Goal: Transaction & Acquisition: Purchase product/service

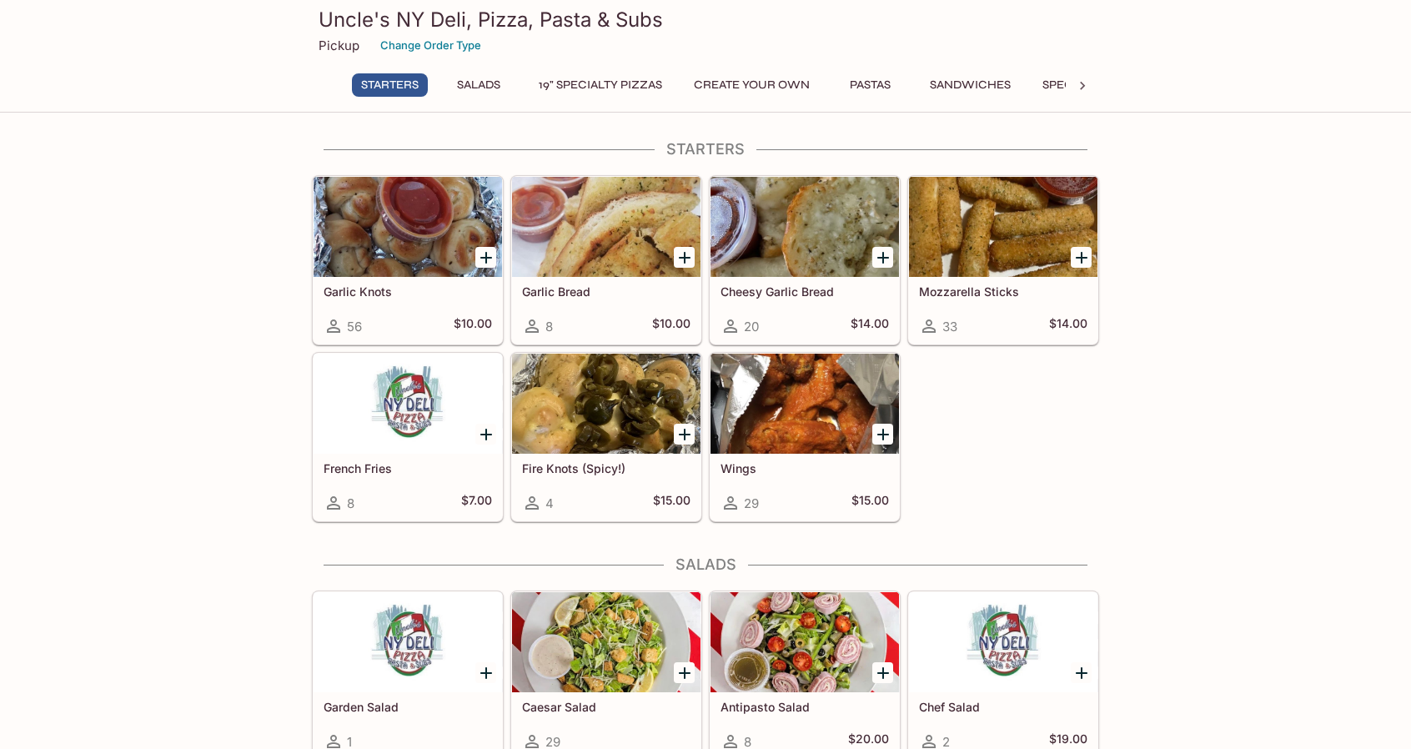
click at [585, 78] on button "19" Specialty Pizzas" at bounding box center [601, 84] width 142 height 23
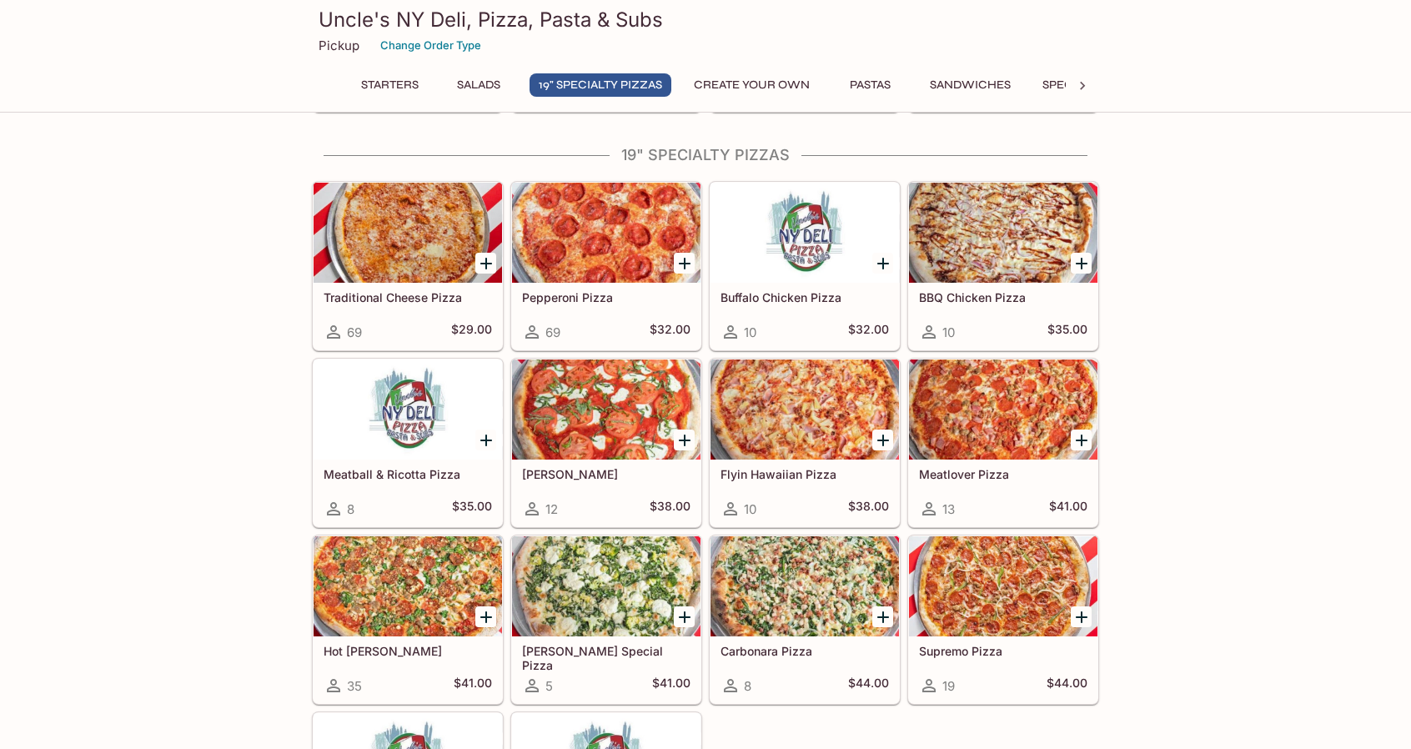
scroll to position [649, 0]
click at [772, 88] on button "Create Your Own" at bounding box center [752, 84] width 134 height 23
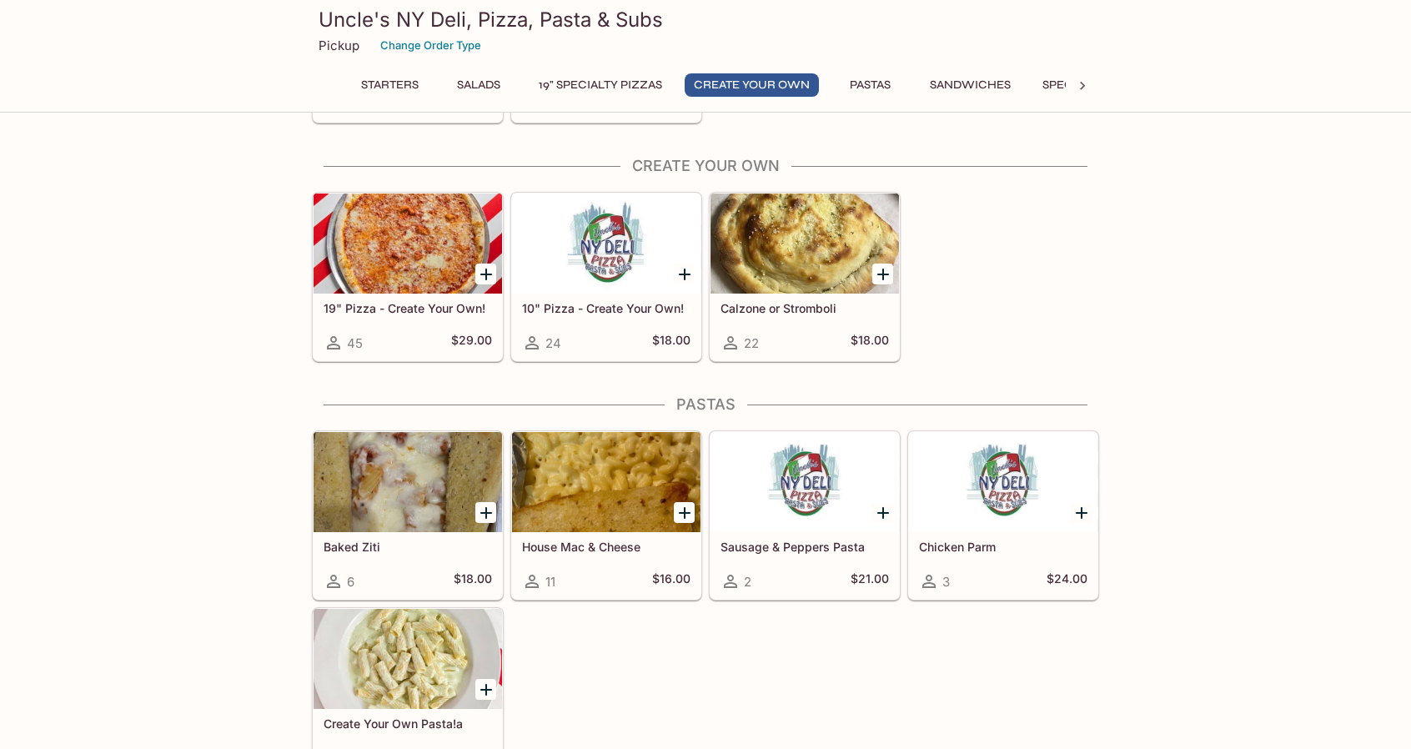
scroll to position [1413, 0]
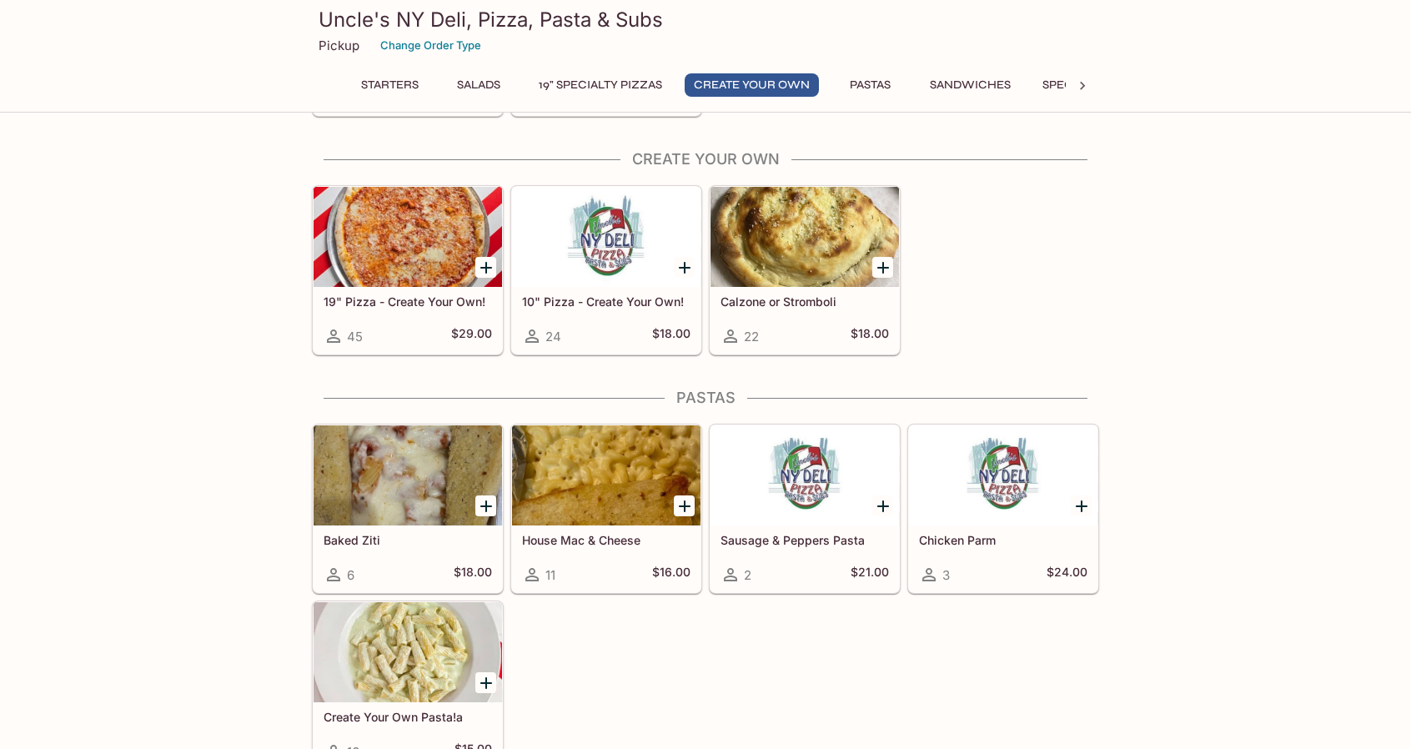
click at [884, 83] on button "Pastas" at bounding box center [869, 84] width 75 height 23
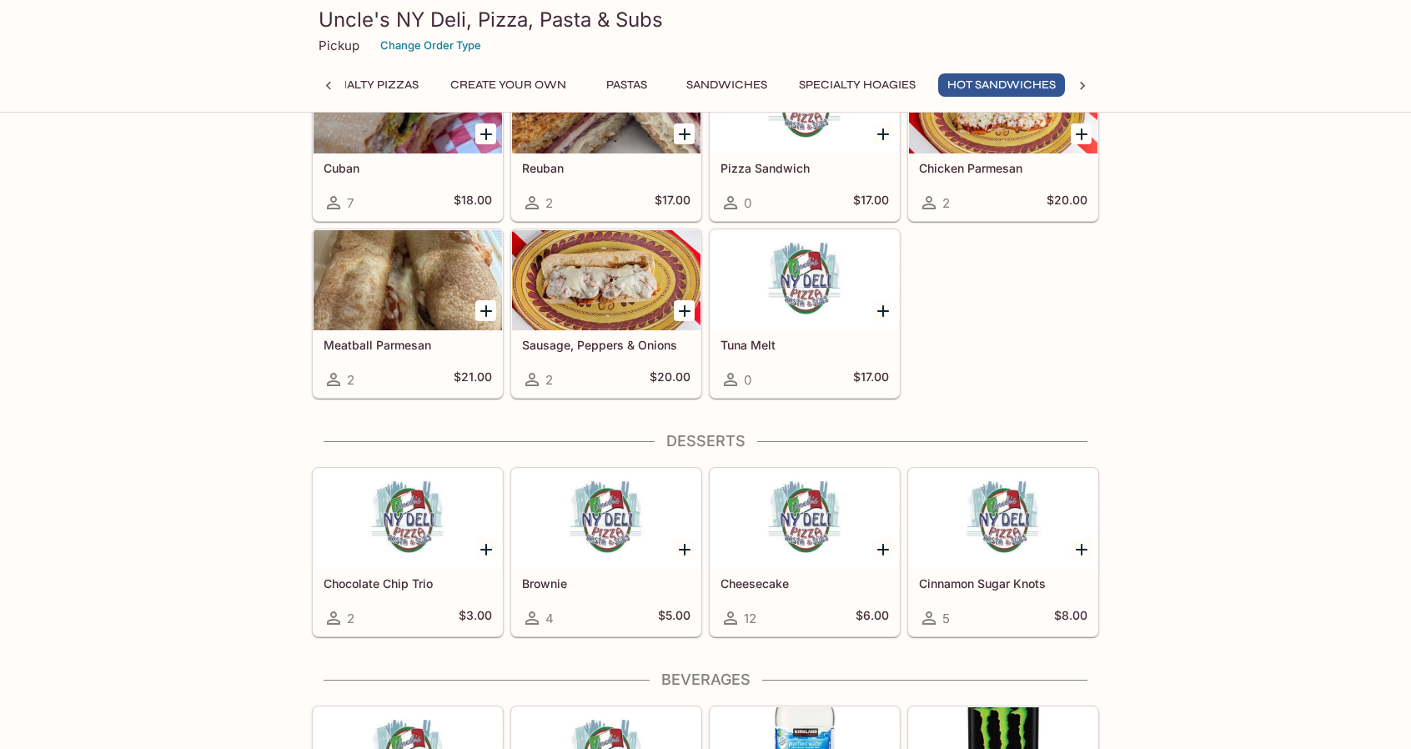
scroll to position [3012, 0]
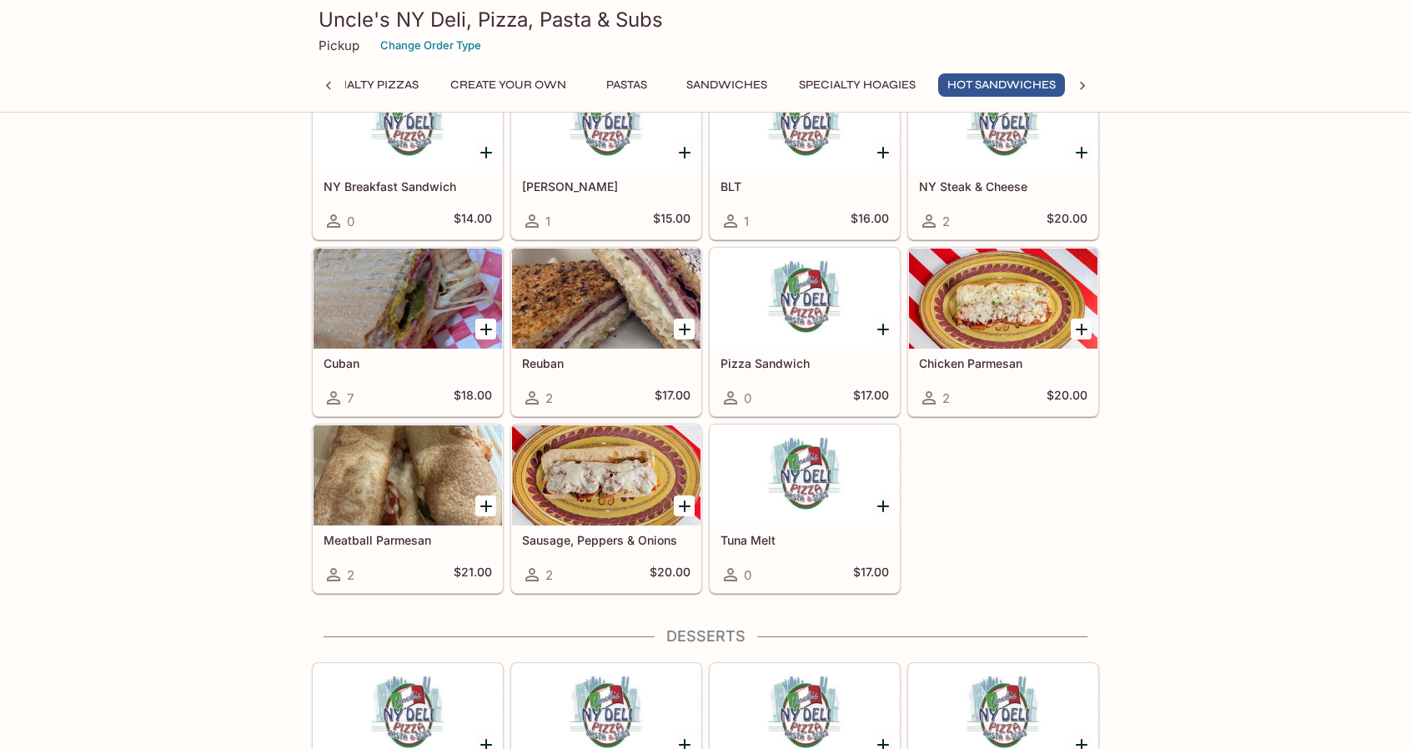
click at [547, 356] on h5 "Reuban" at bounding box center [606, 363] width 168 height 14
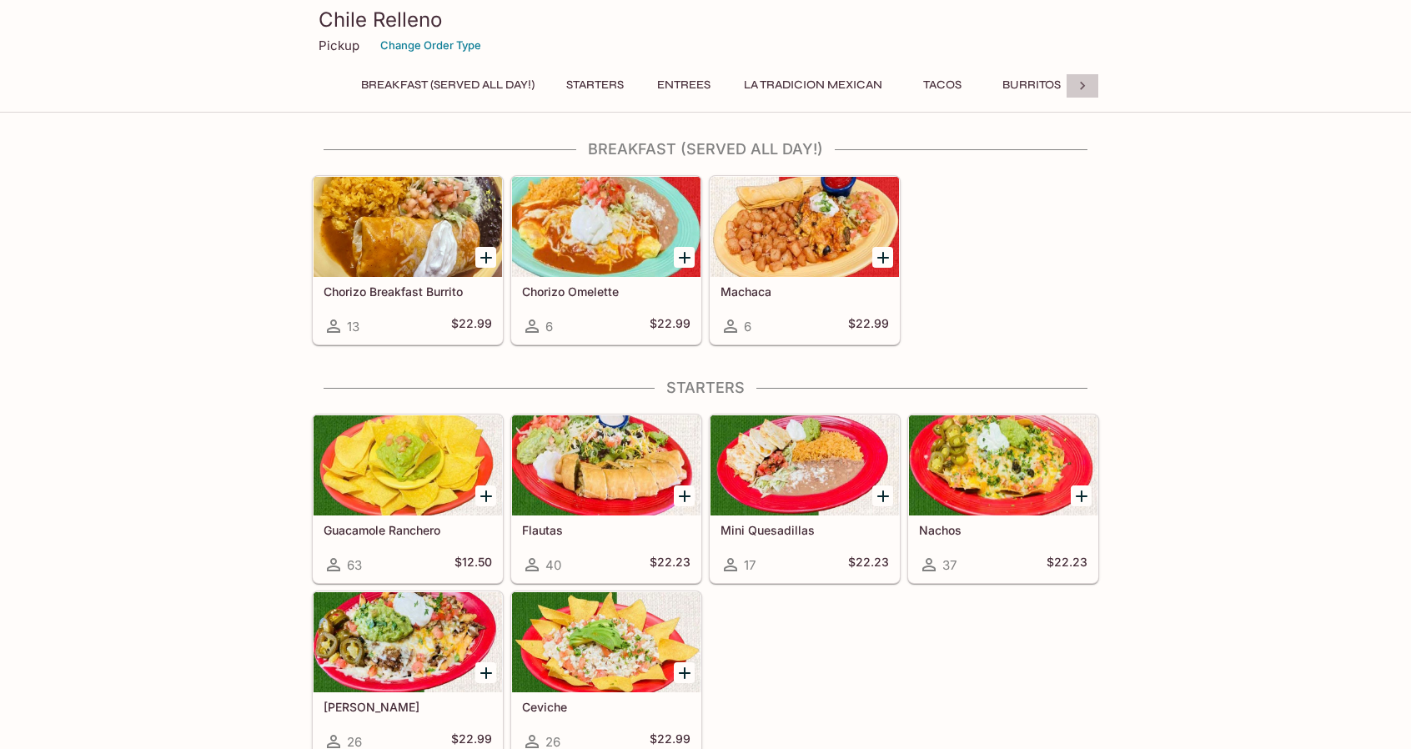
click at [1079, 88] on icon at bounding box center [1082, 86] width 17 height 17
click at [707, 92] on button "Kids Menu" at bounding box center [707, 84] width 84 height 23
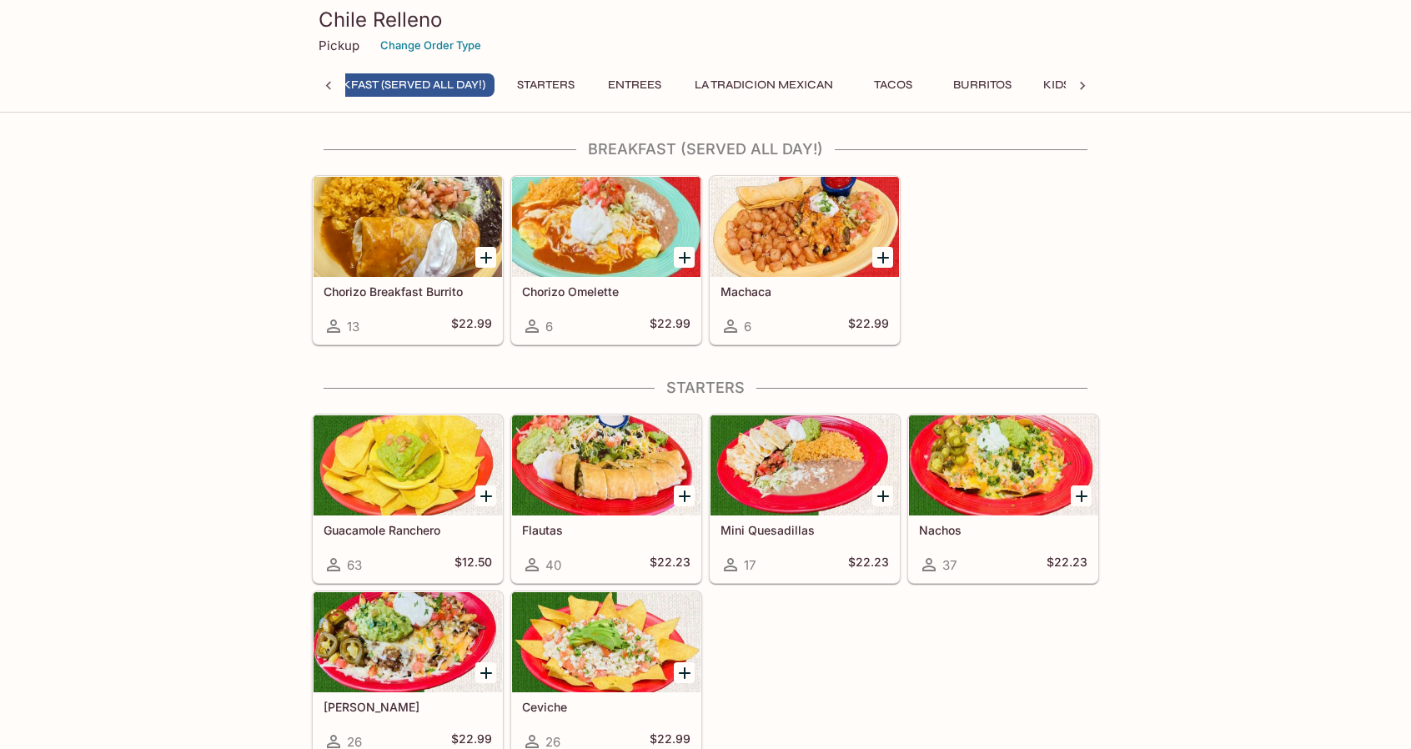
scroll to position [0, 7]
click at [923, 84] on button "Tacos" at bounding box center [935, 84] width 75 height 23
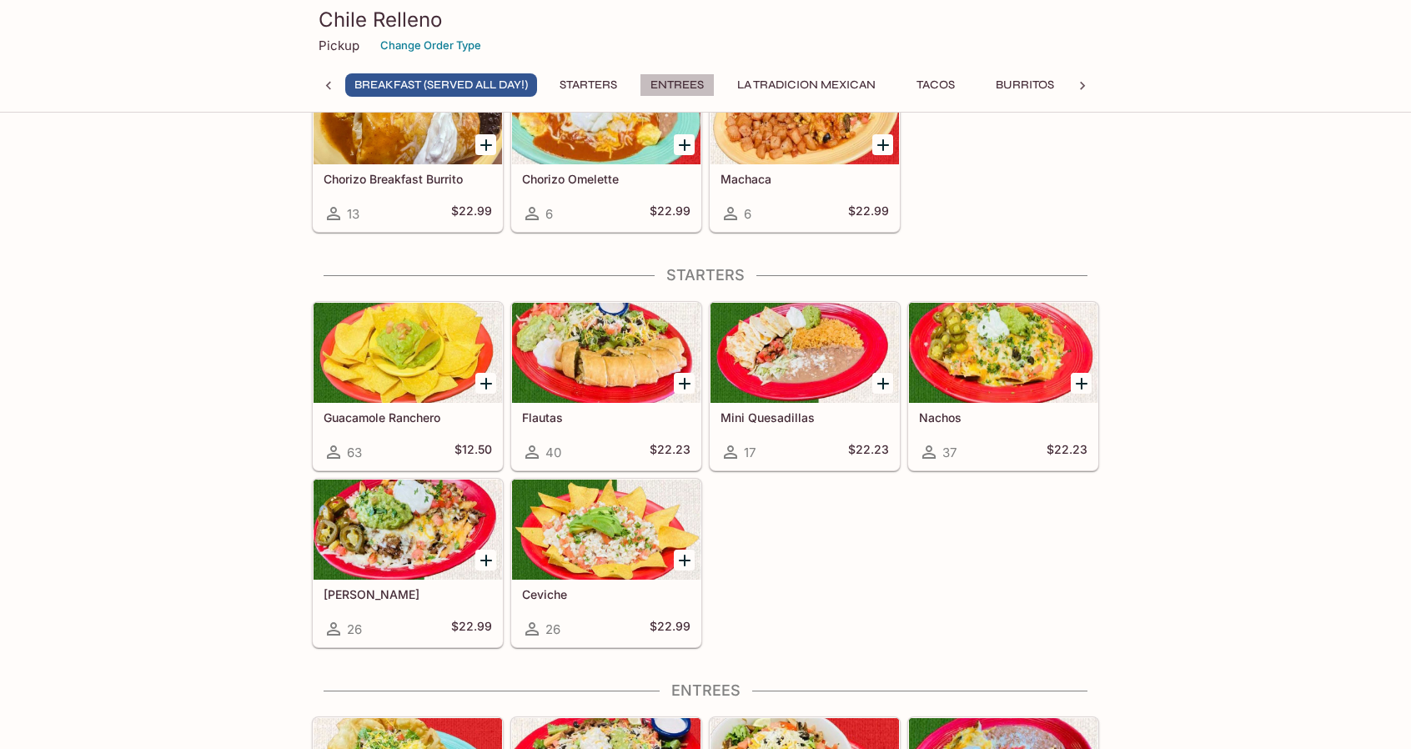
click at [679, 88] on button "Entrees" at bounding box center [677, 84] width 75 height 23
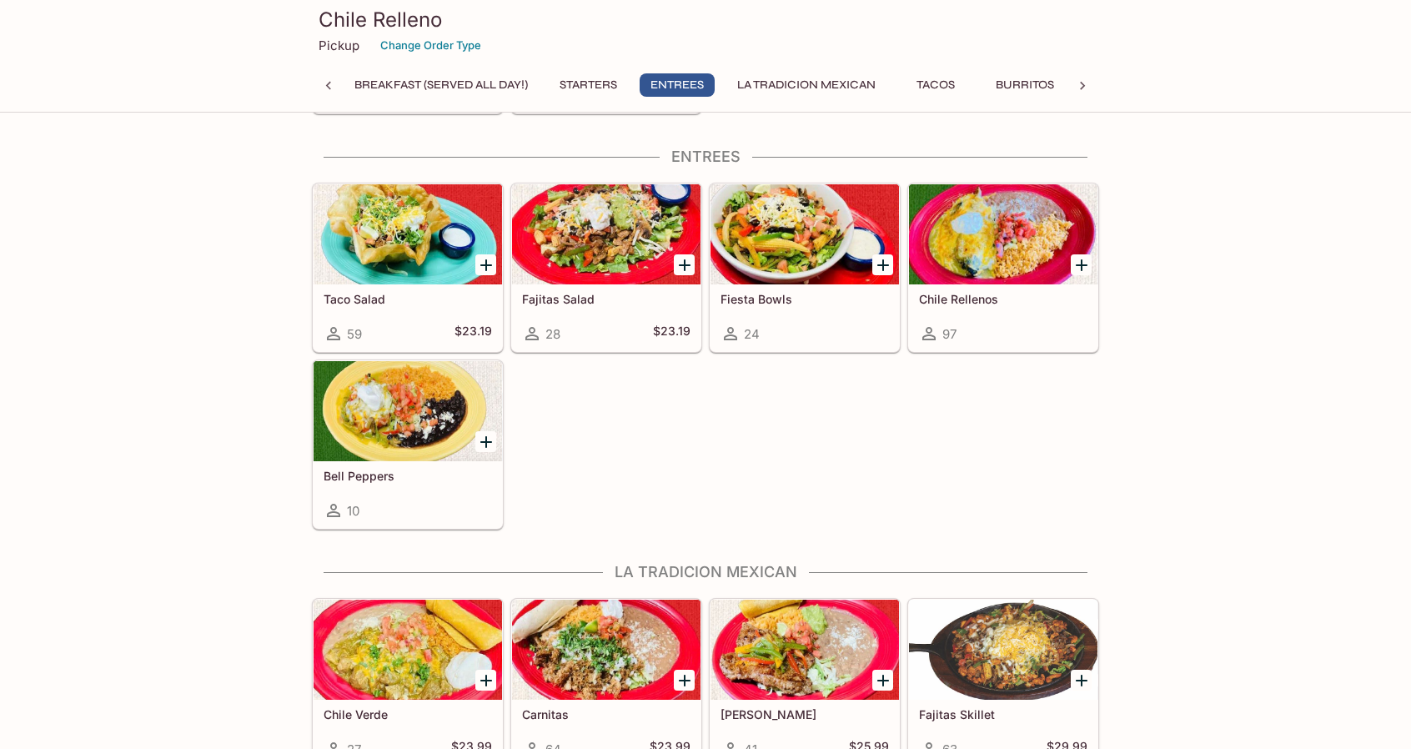
scroll to position [649, 0]
